Goal: Navigation & Orientation: Find specific page/section

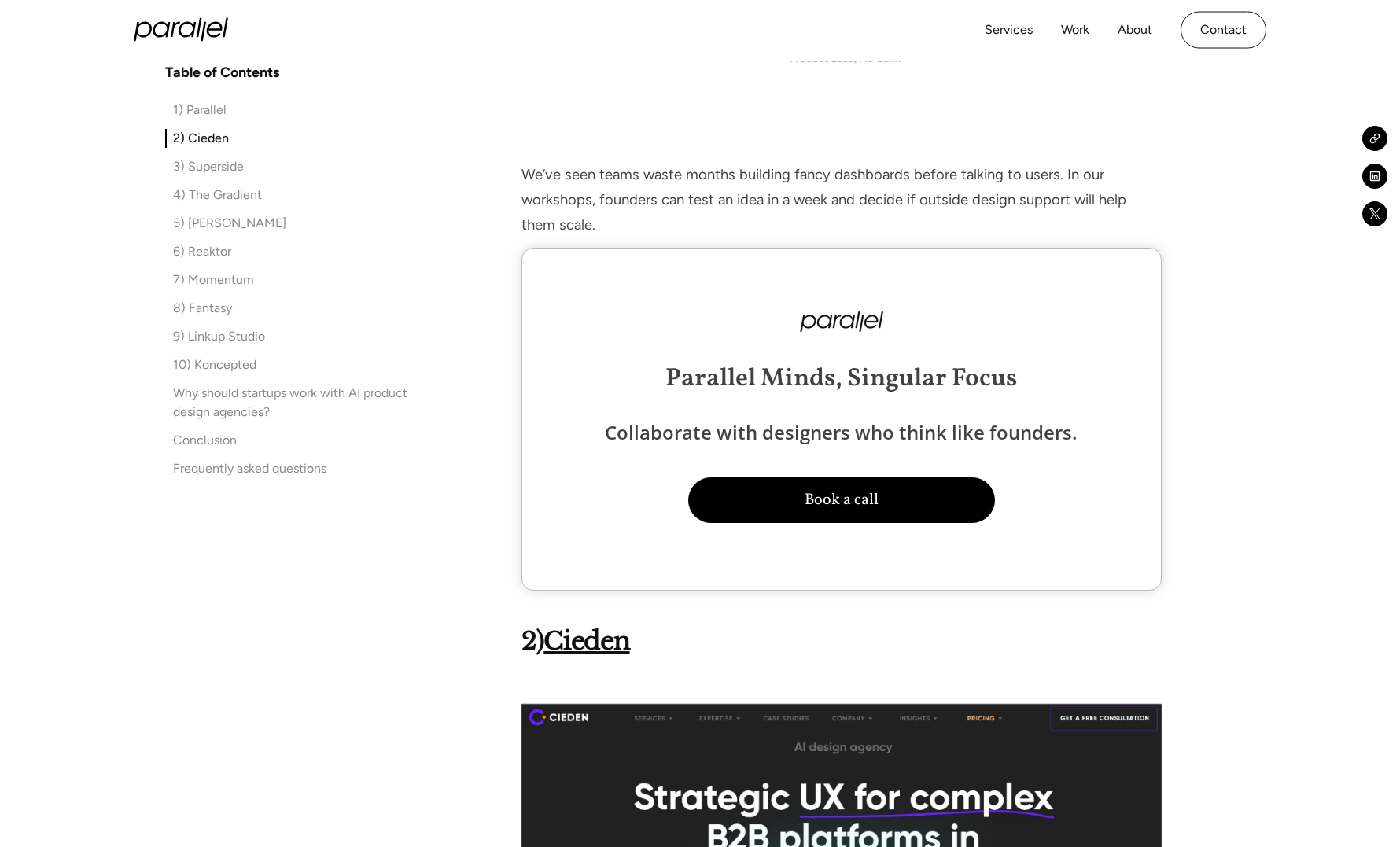
scroll to position [1661, 0]
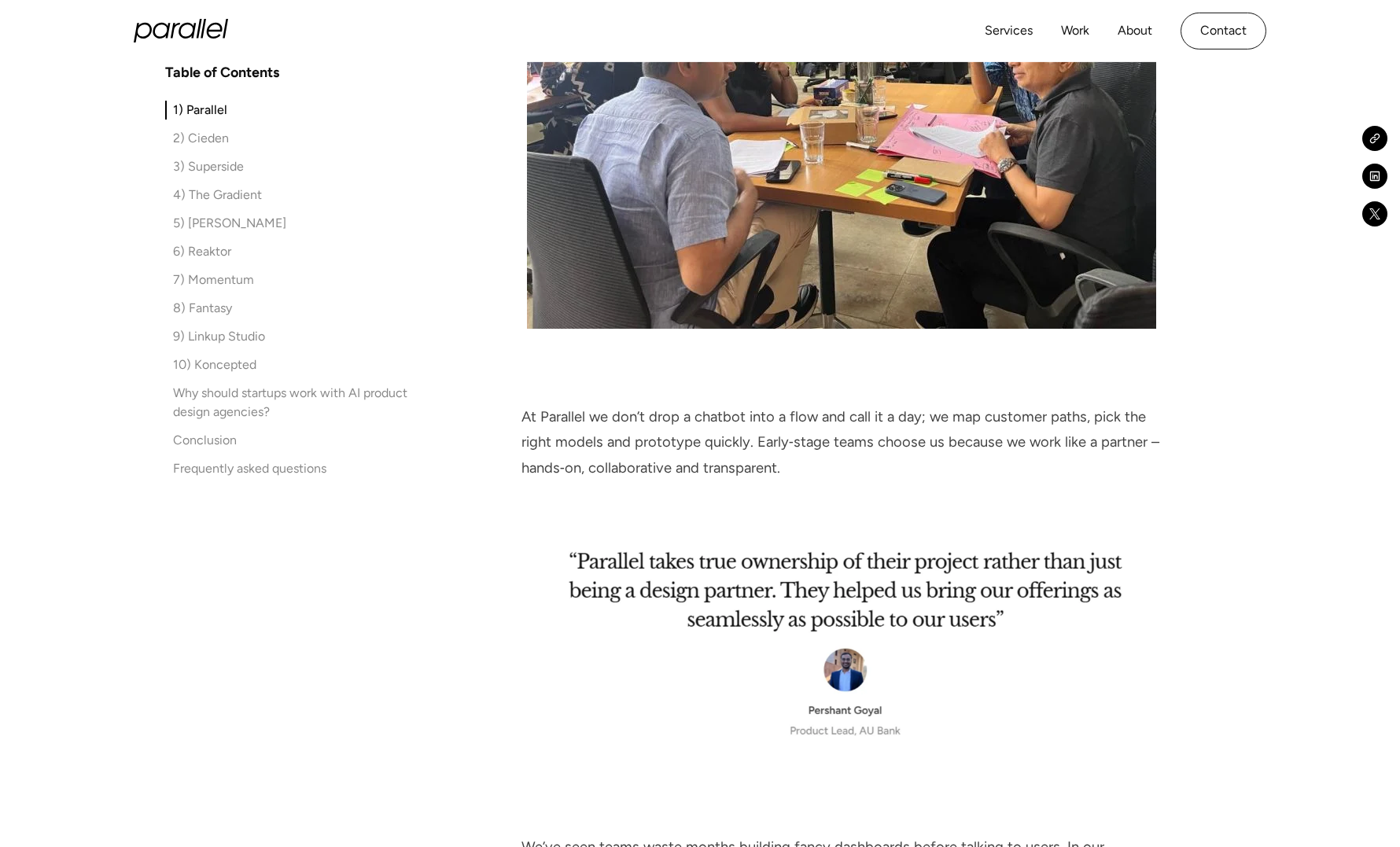
click at [180, 30] on icon "home" at bounding box center [186, 30] width 17 height 15
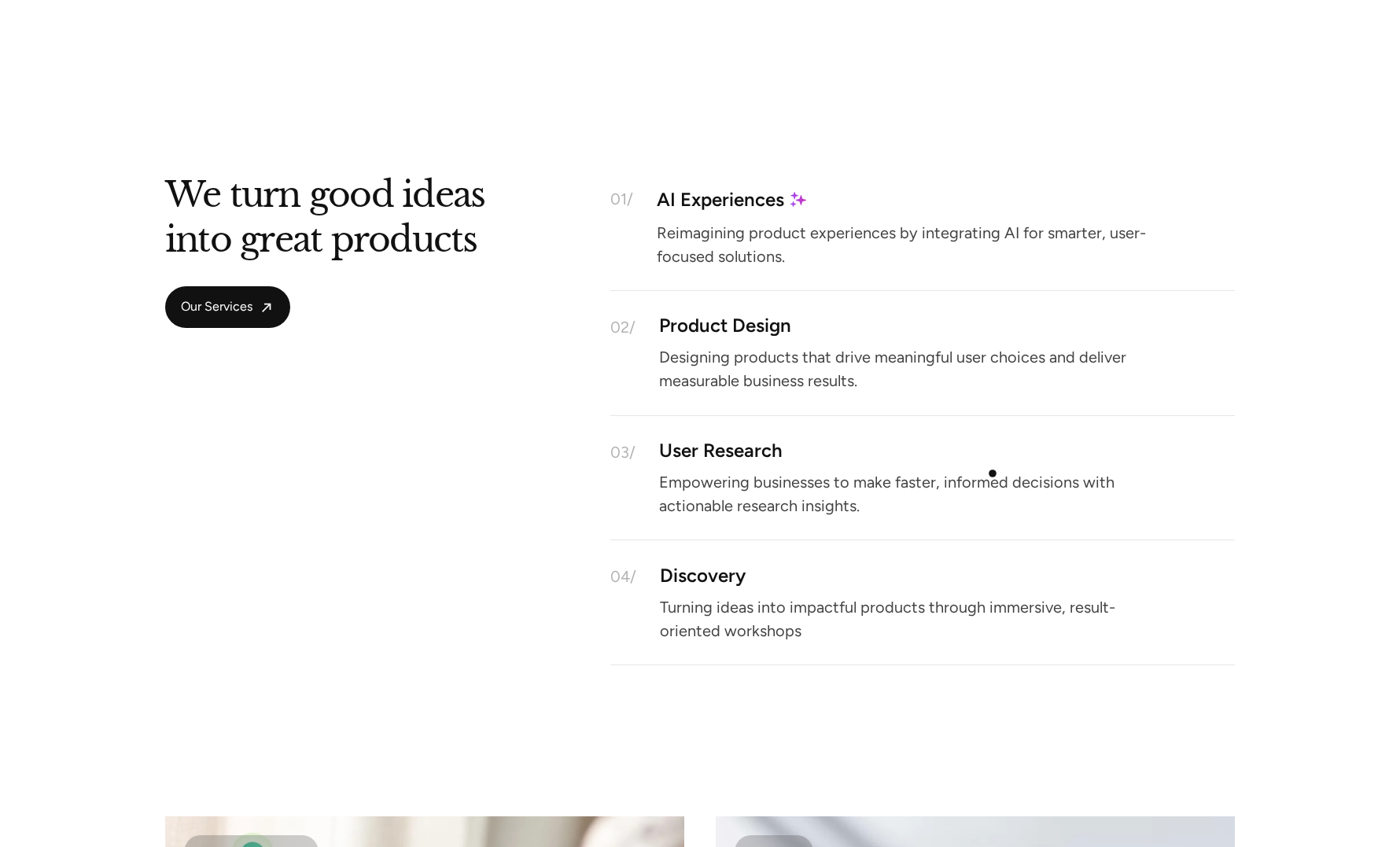
scroll to position [1405, 0]
drag, startPoint x: 184, startPoint y: 197, endPoint x: 393, endPoint y: 264, distance: 219.5
click at [393, 264] on div "We turn good ideas into great products Our Services" at bounding box center [325, 254] width 319 height 147
click at [488, 262] on div "We turn good ideas into great products Our Services 01/ AI Experiences Reimagin…" at bounding box center [700, 423] width 1070 height 483
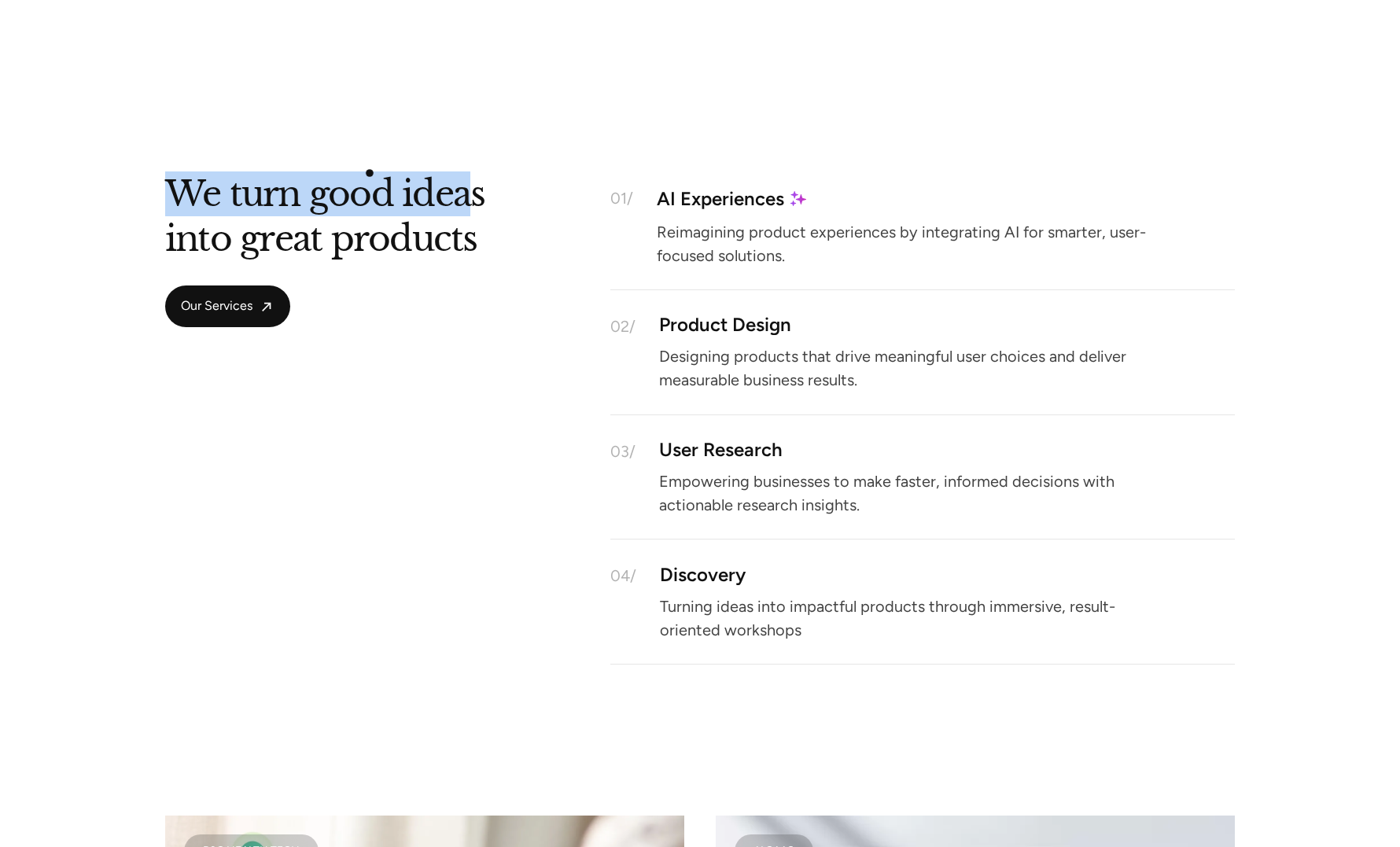
drag, startPoint x: 468, startPoint y: 205, endPoint x: 207, endPoint y: 137, distance: 269.7
click at [207, 137] on section "We turn good ideas into great products Our Services 01/ AI Experiences Reimagin…" at bounding box center [700, 404] width 1400 height 697
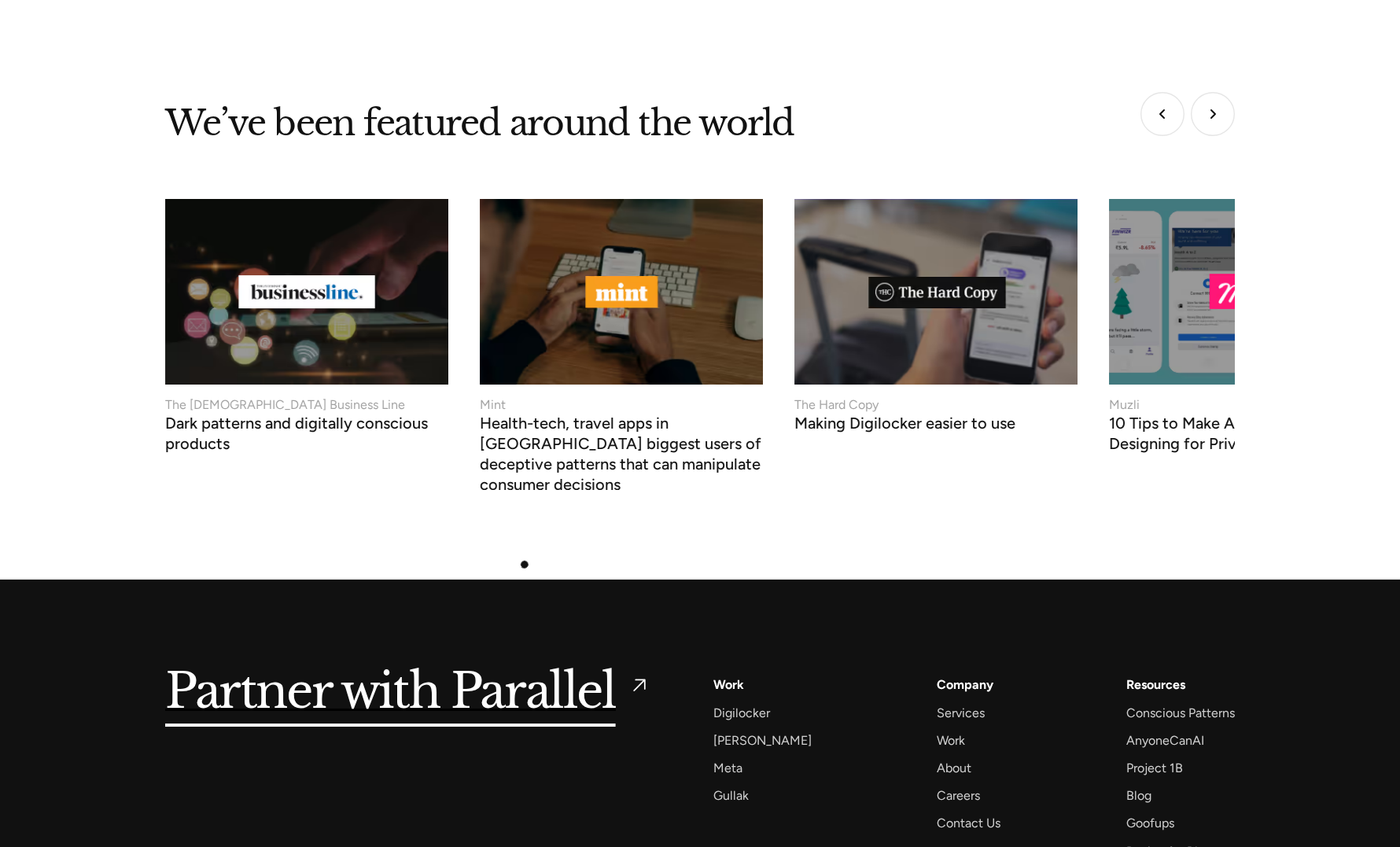
scroll to position [5916, 0]
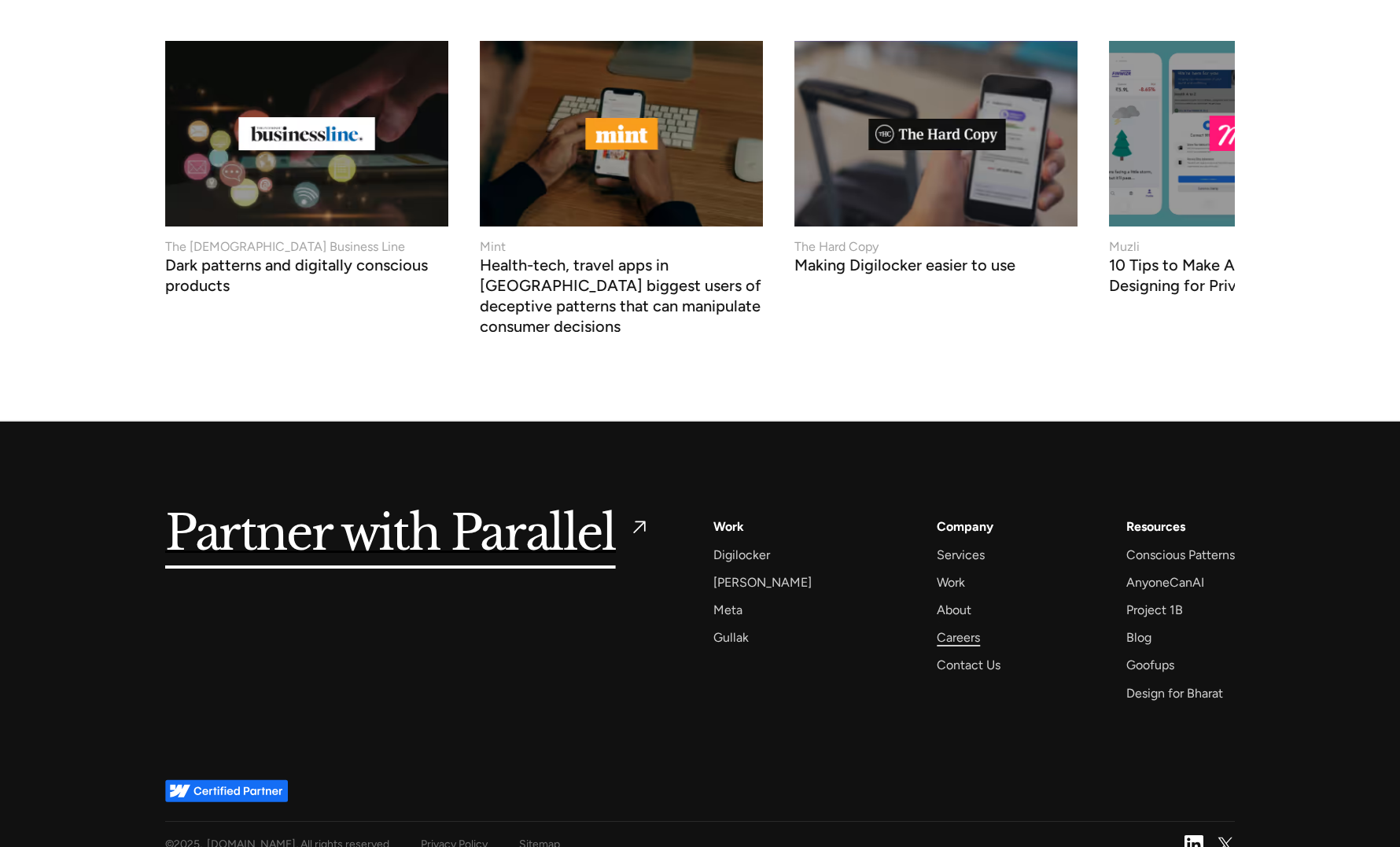
click at [941, 627] on div "Careers" at bounding box center [959, 637] width 43 height 21
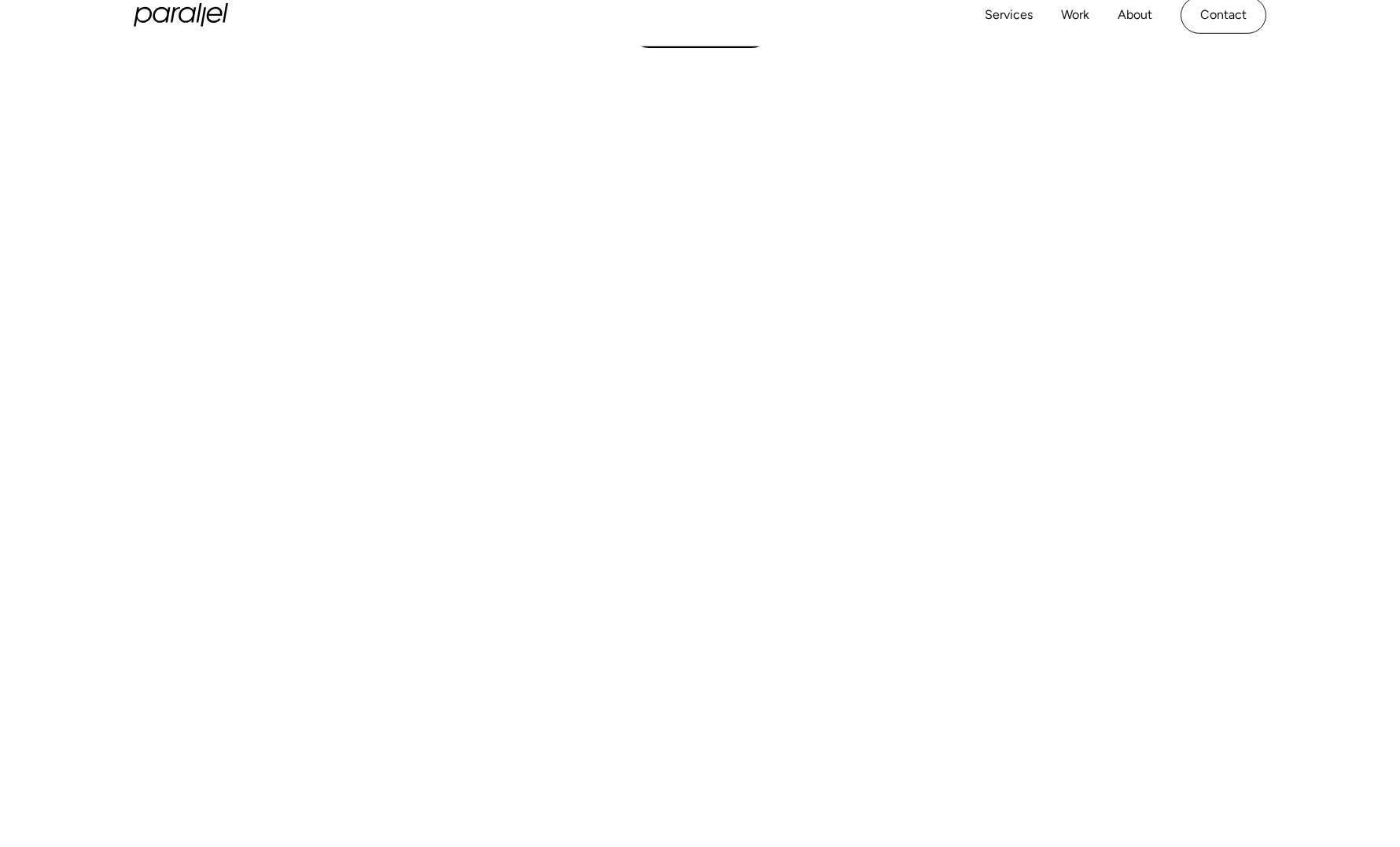
scroll to position [285, 0]
click at [697, 61] on div "Services Work About Careers Contact LinkedIn Twitter (X)" at bounding box center [700, 31] width 1400 height 62
click at [704, 81] on link "See Open Roles" at bounding box center [700, 64] width 144 height 41
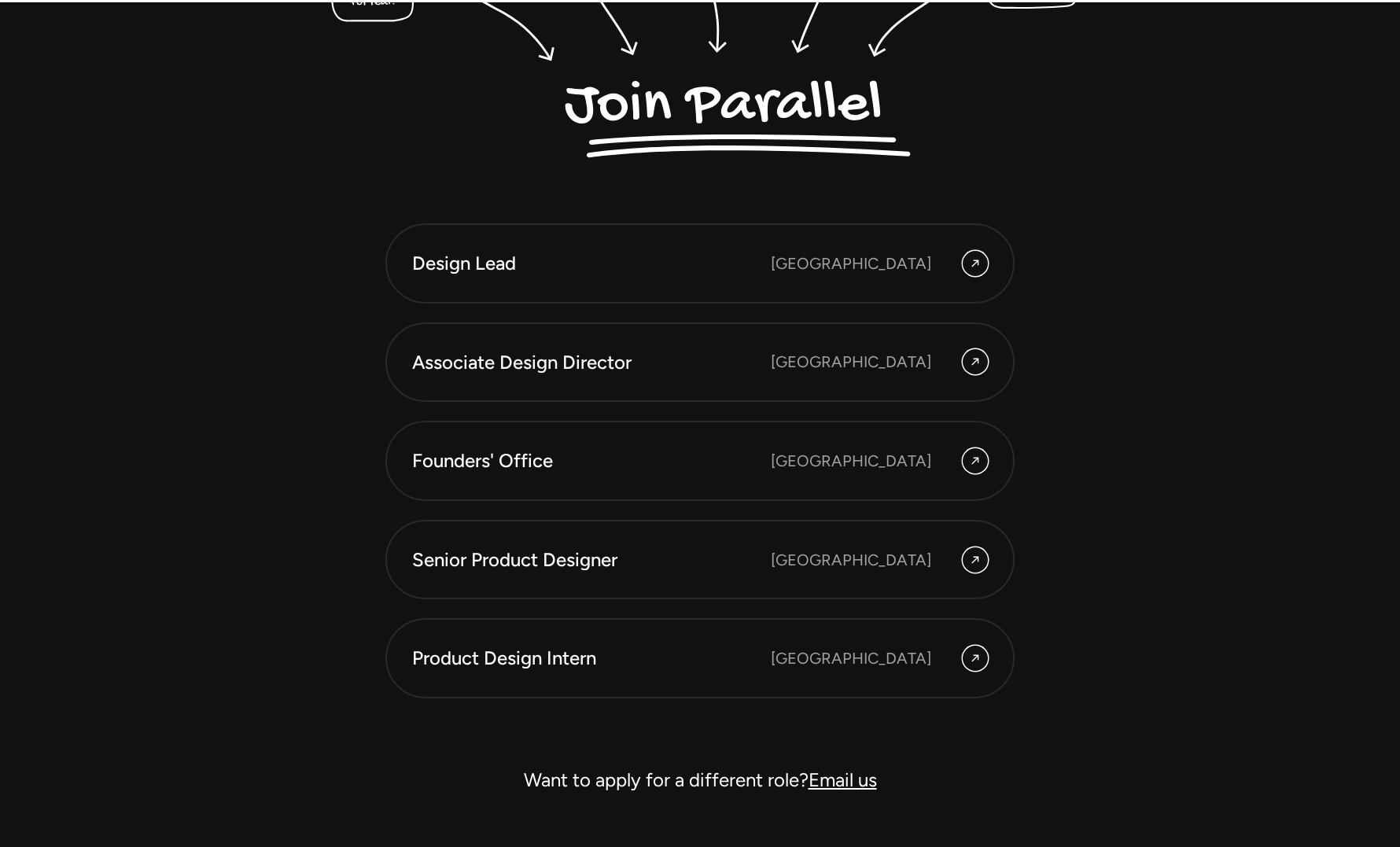
scroll to position [4363, 0]
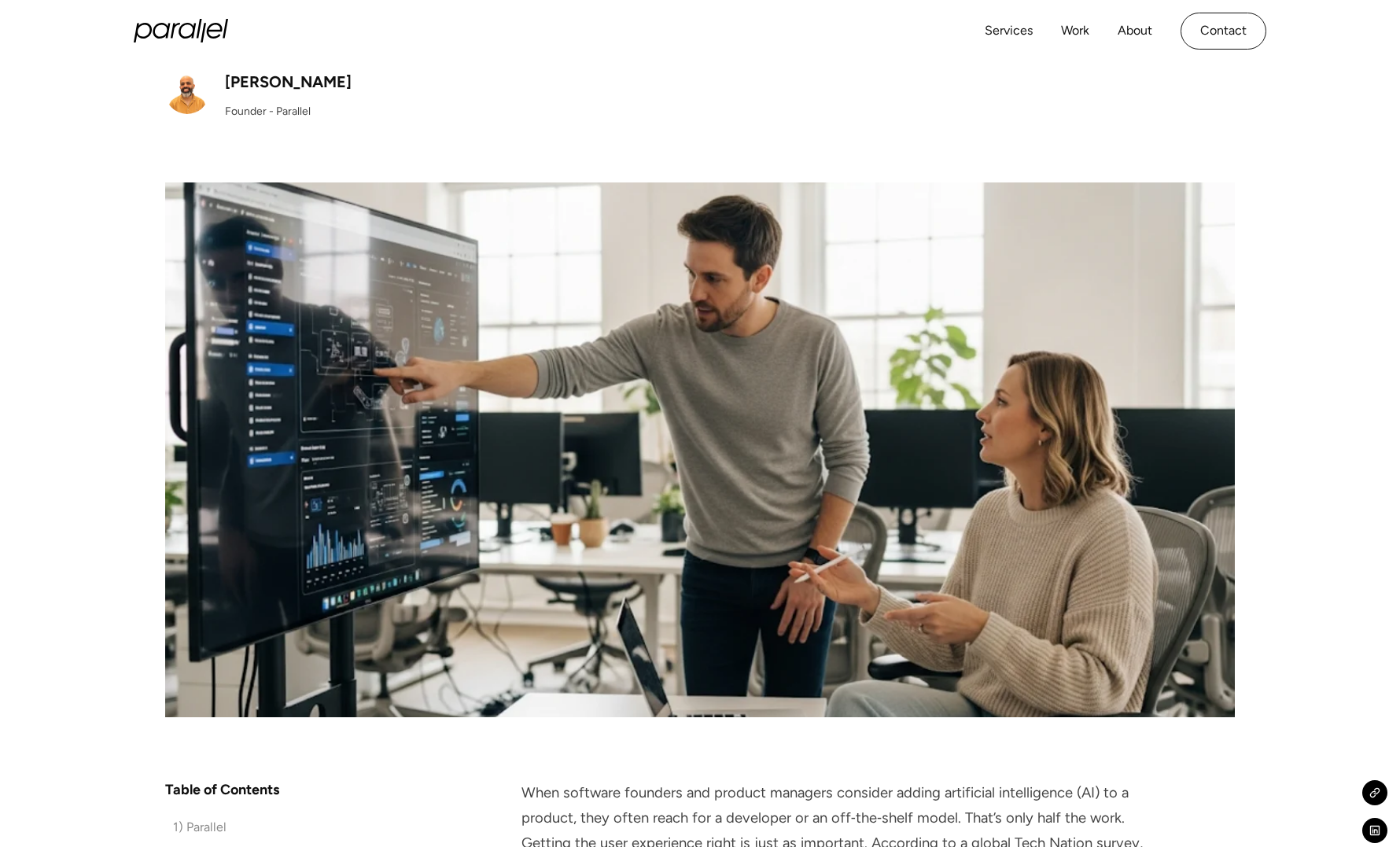
scroll to position [307, 0]
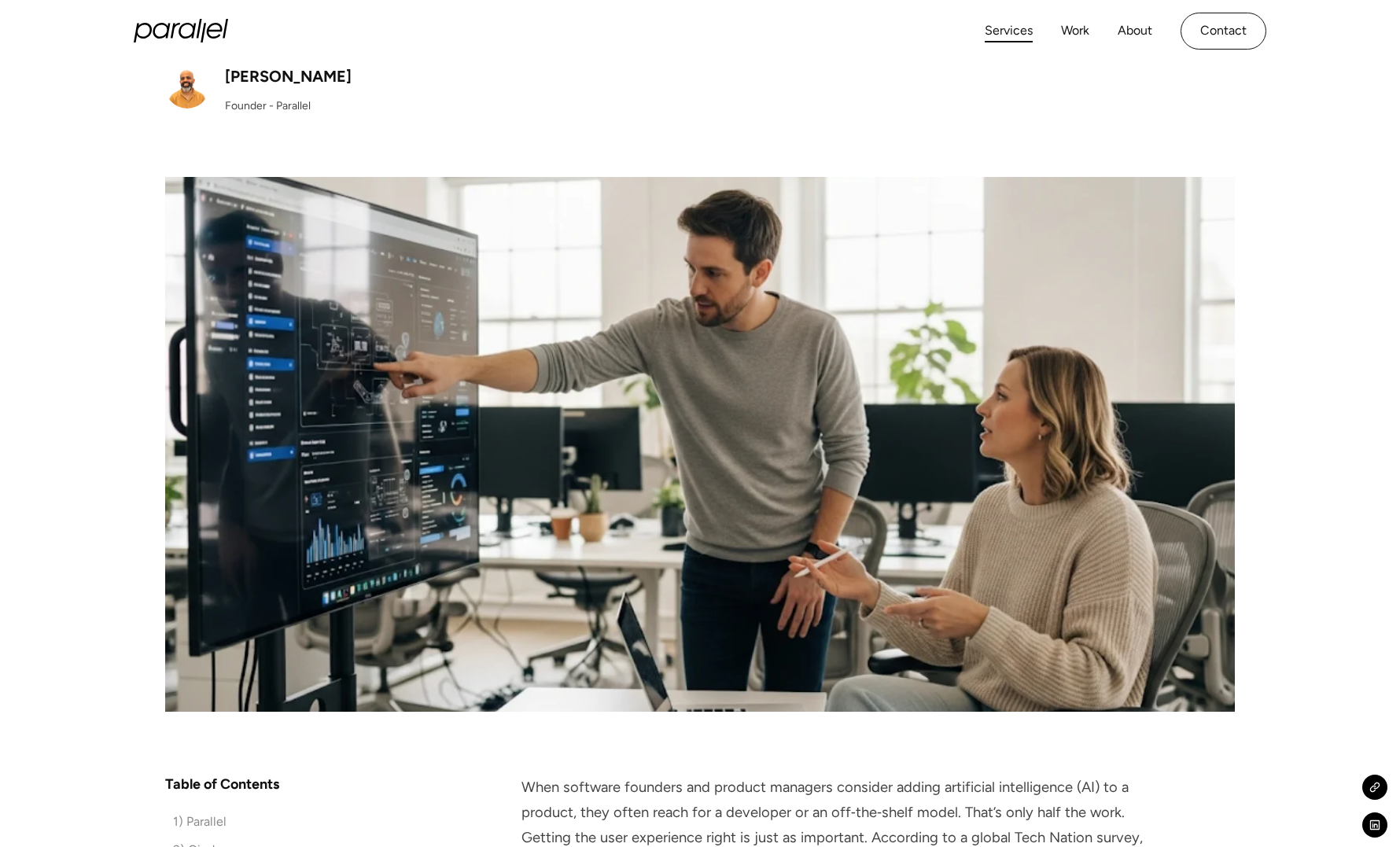
click at [1009, 29] on link "Services" at bounding box center [1008, 31] width 48 height 23
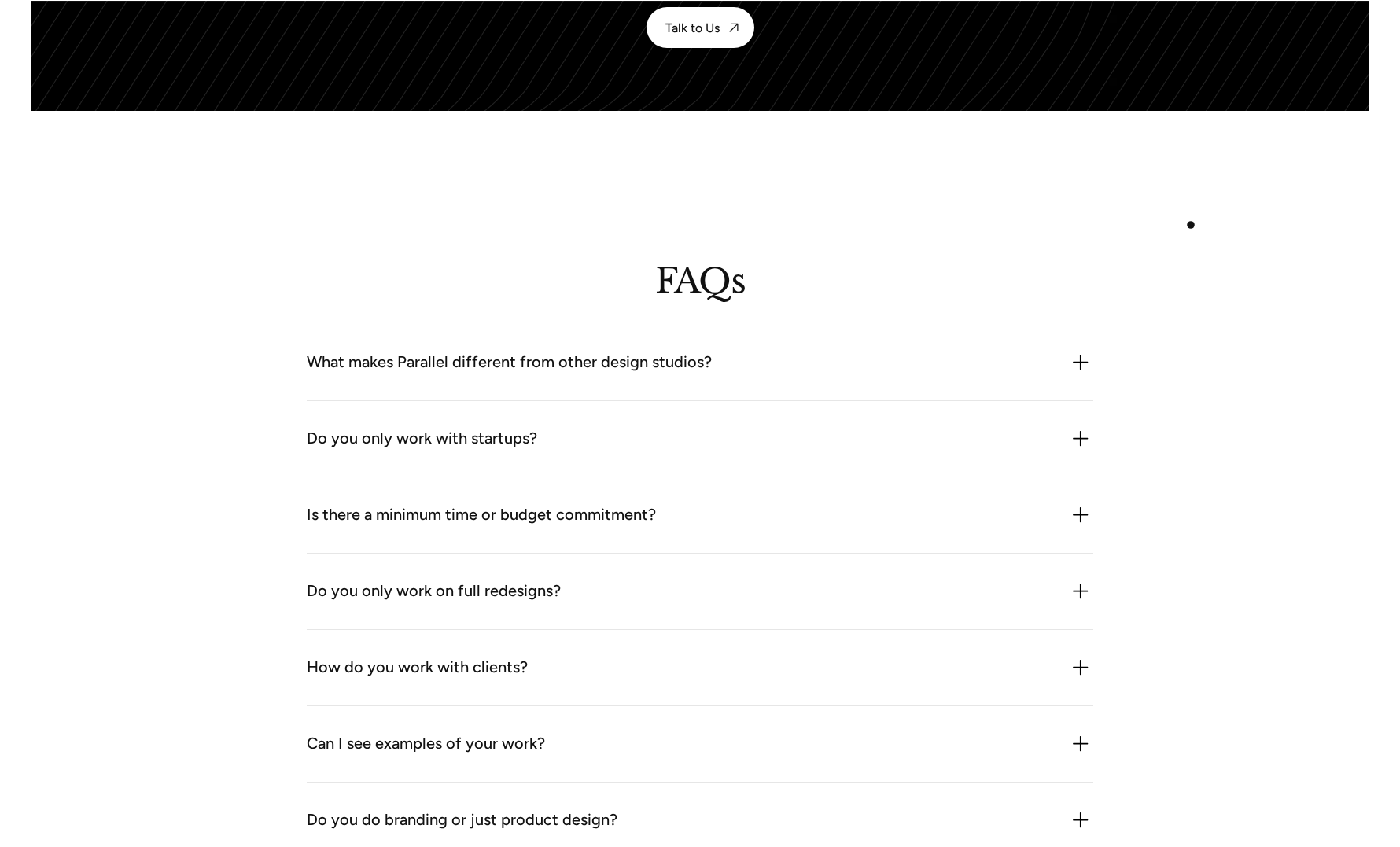
scroll to position [4310, 0]
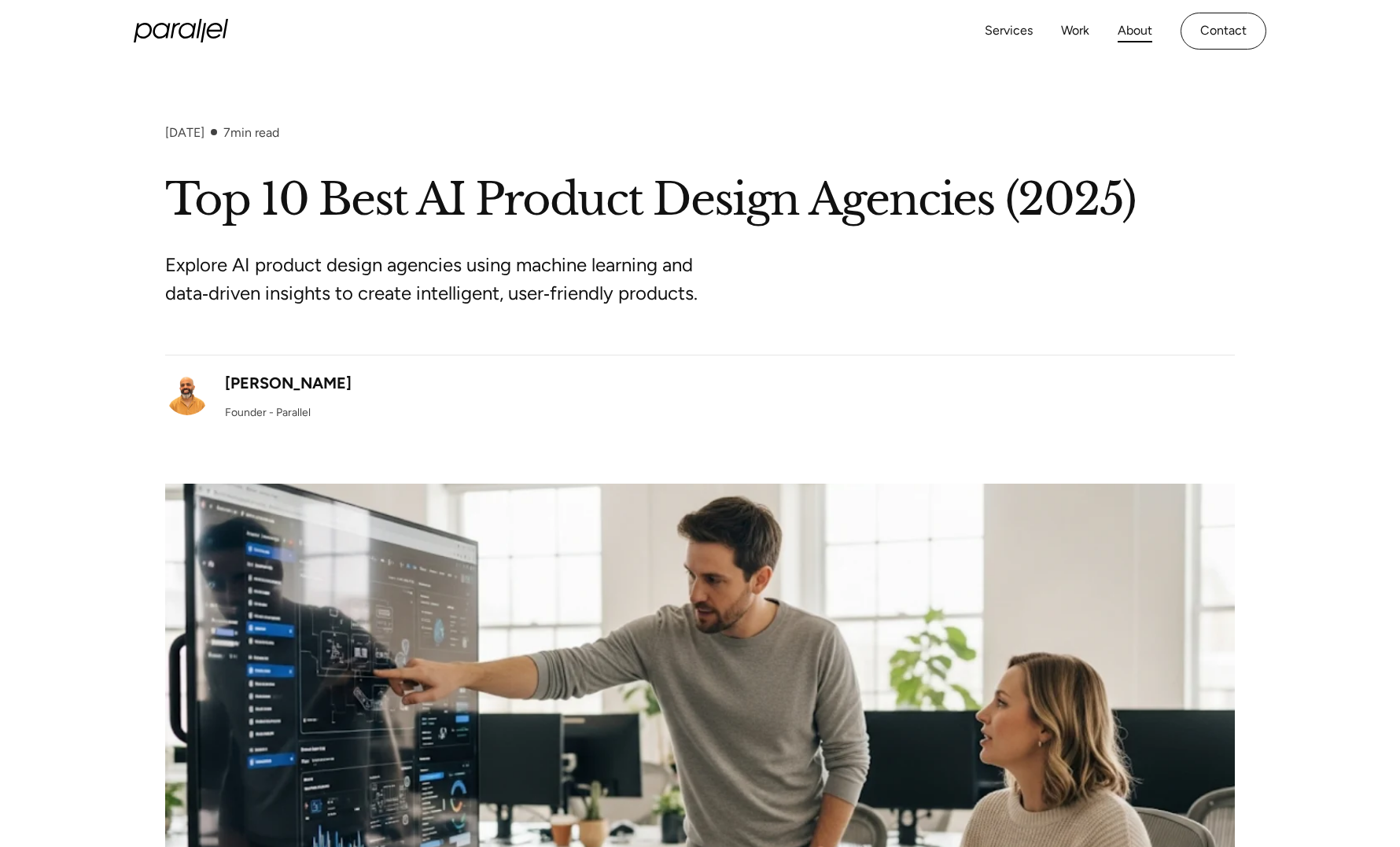
click at [1126, 34] on link "About" at bounding box center [1135, 31] width 34 height 23
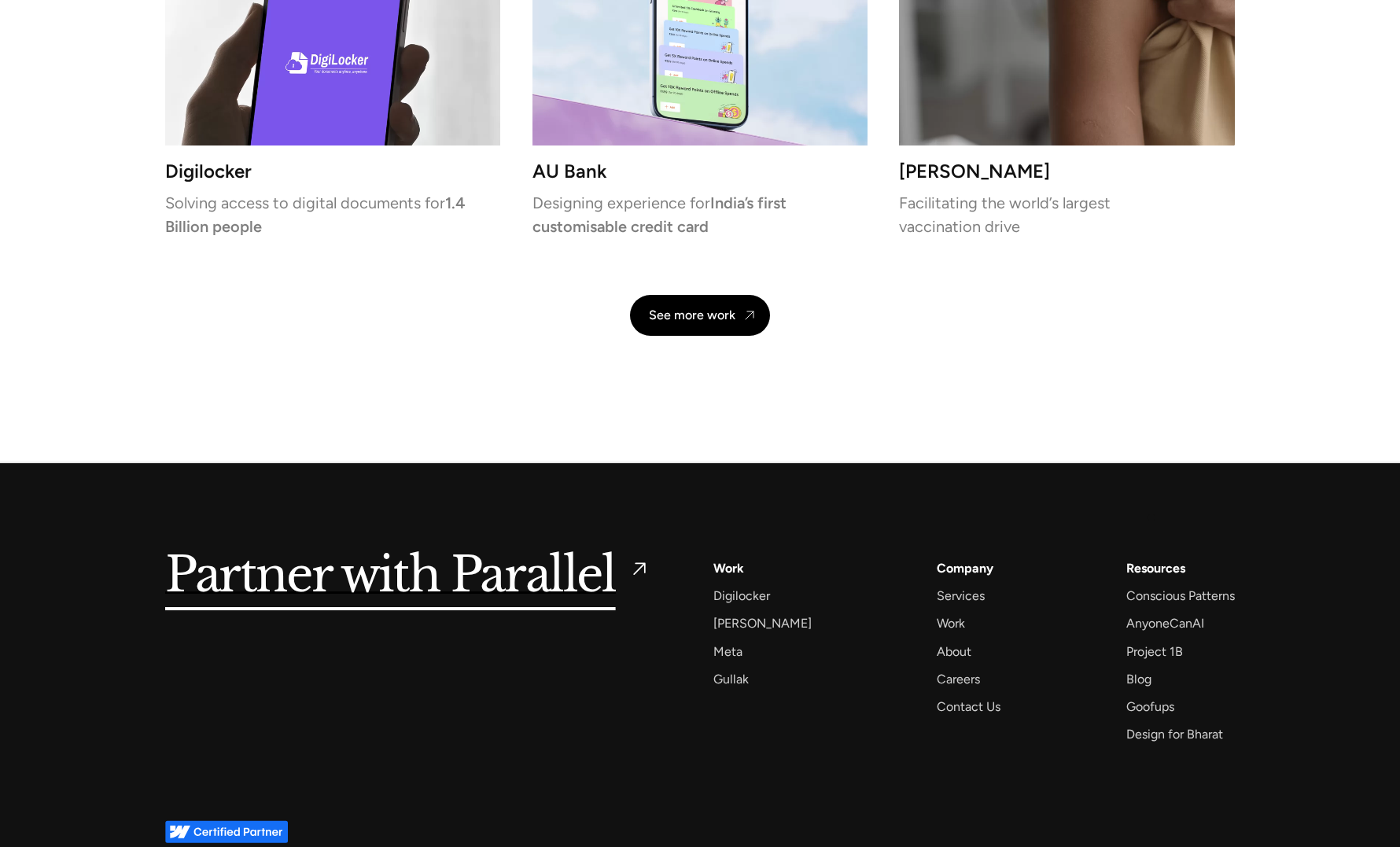
scroll to position [3580, 0]
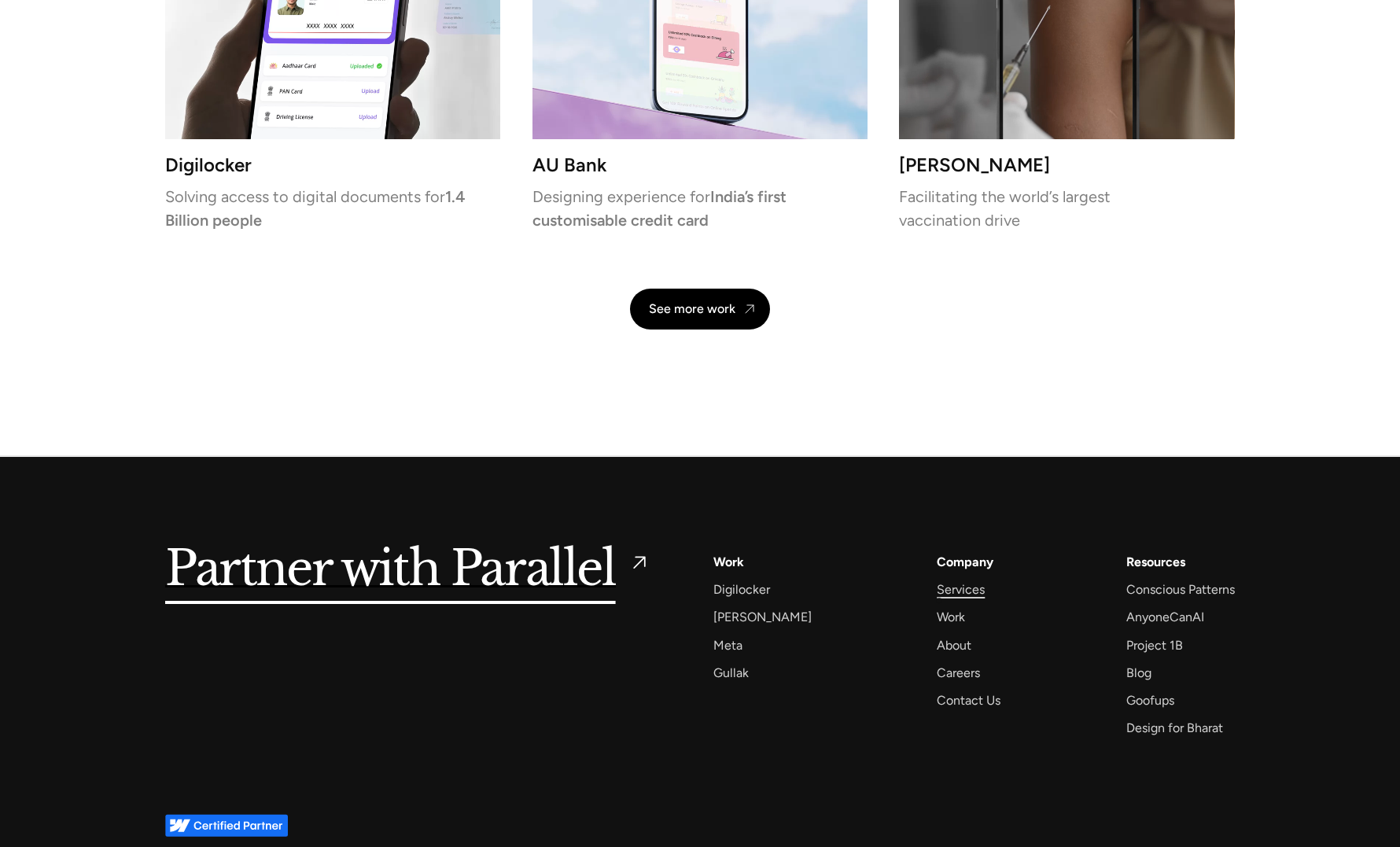
click at [940, 595] on div "Services" at bounding box center [960, 589] width 48 height 21
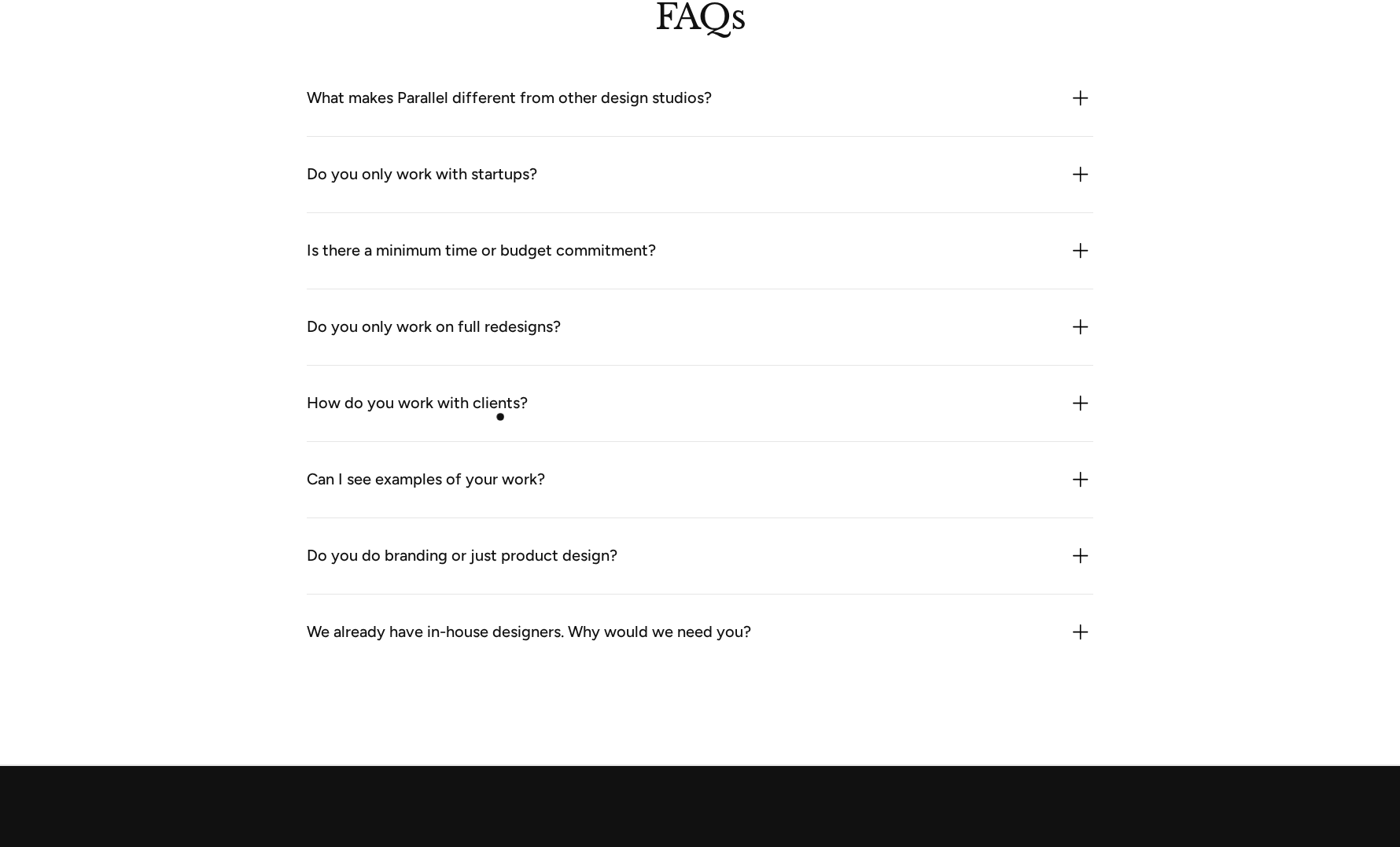
scroll to position [4478, 0]
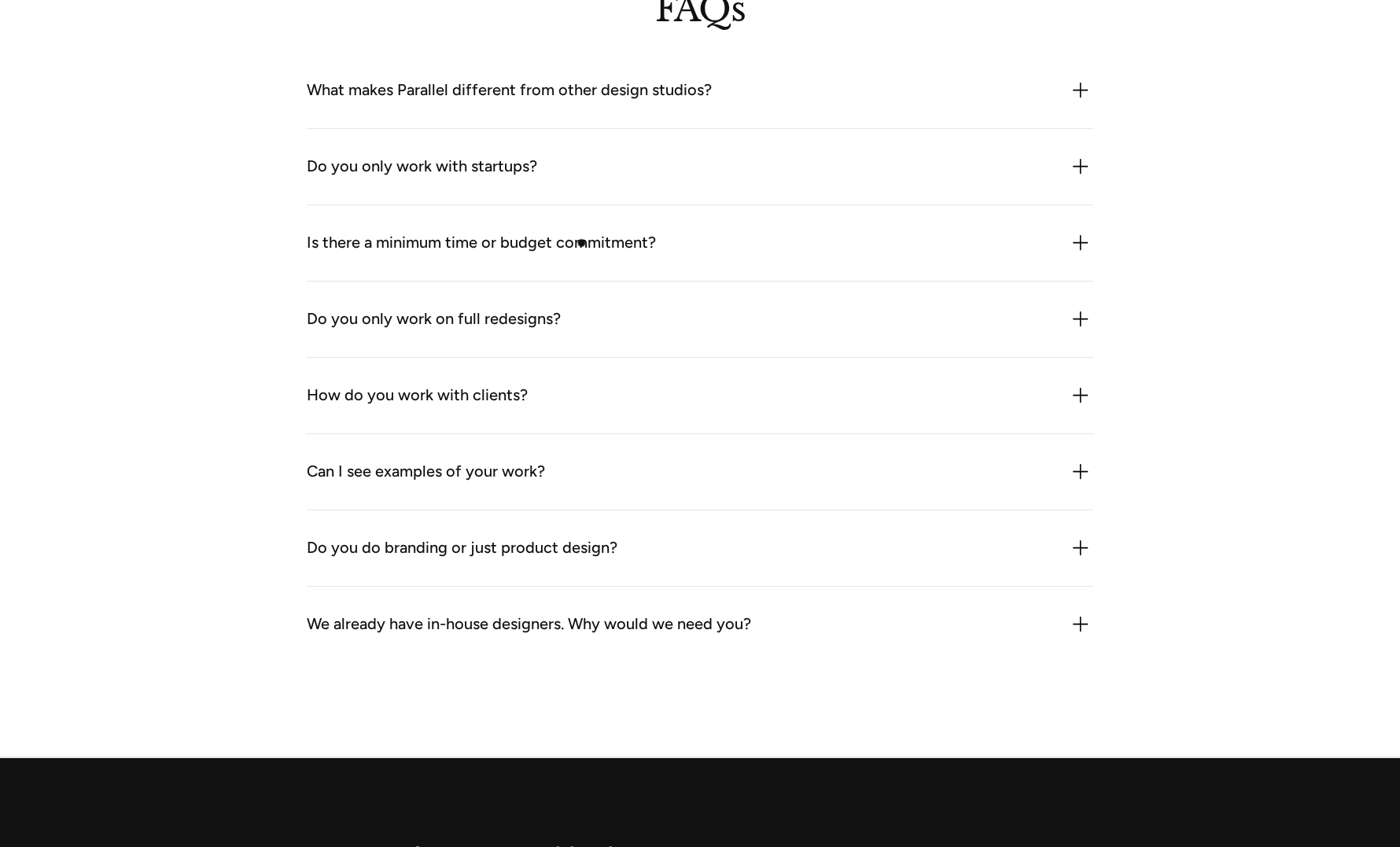
click at [595, 240] on div "Is there a minimum time or budget commitment?" at bounding box center [481, 243] width 349 height 25
